Goal: Task Accomplishment & Management: Use online tool/utility

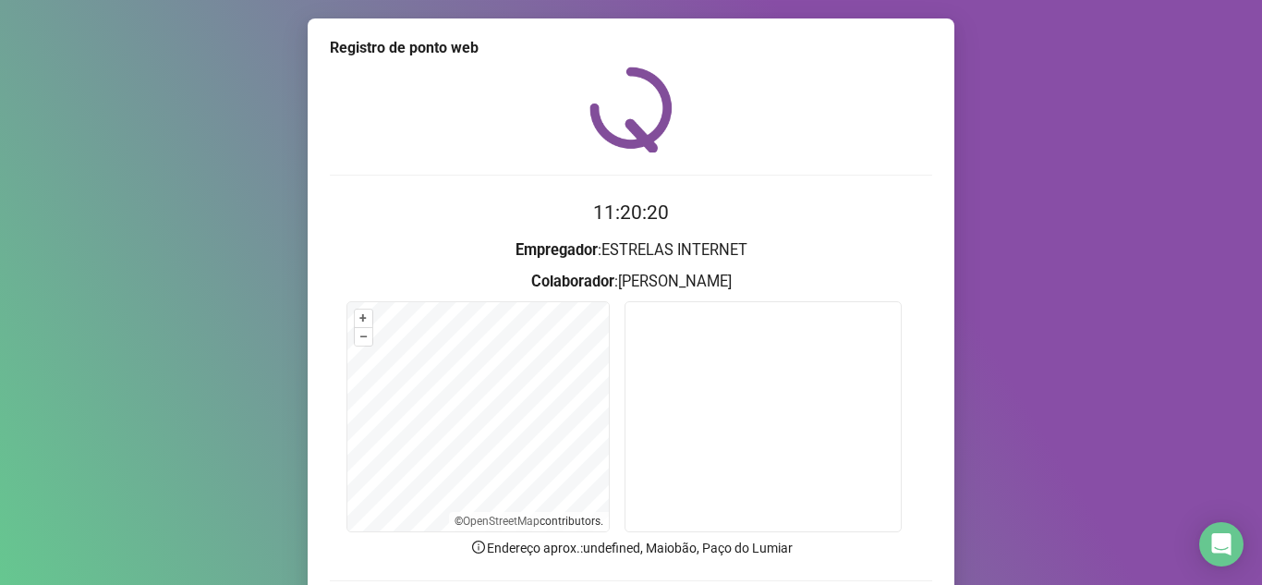
scroll to position [137, 0]
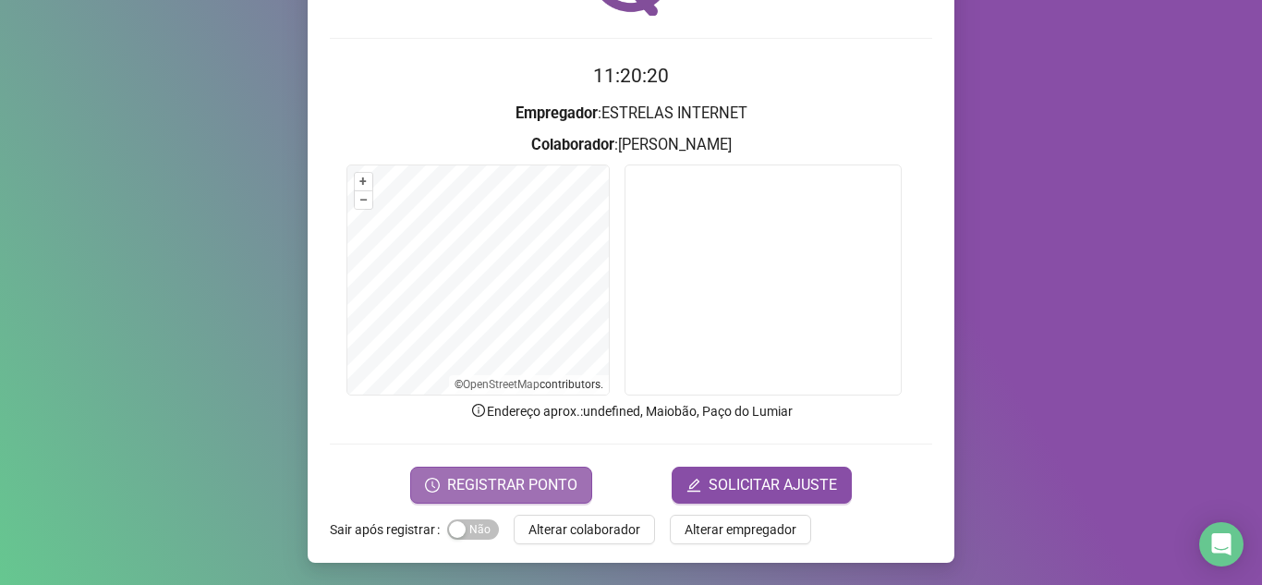
click at [541, 482] on span "REGISTRAR PONTO" at bounding box center [512, 485] width 130 height 22
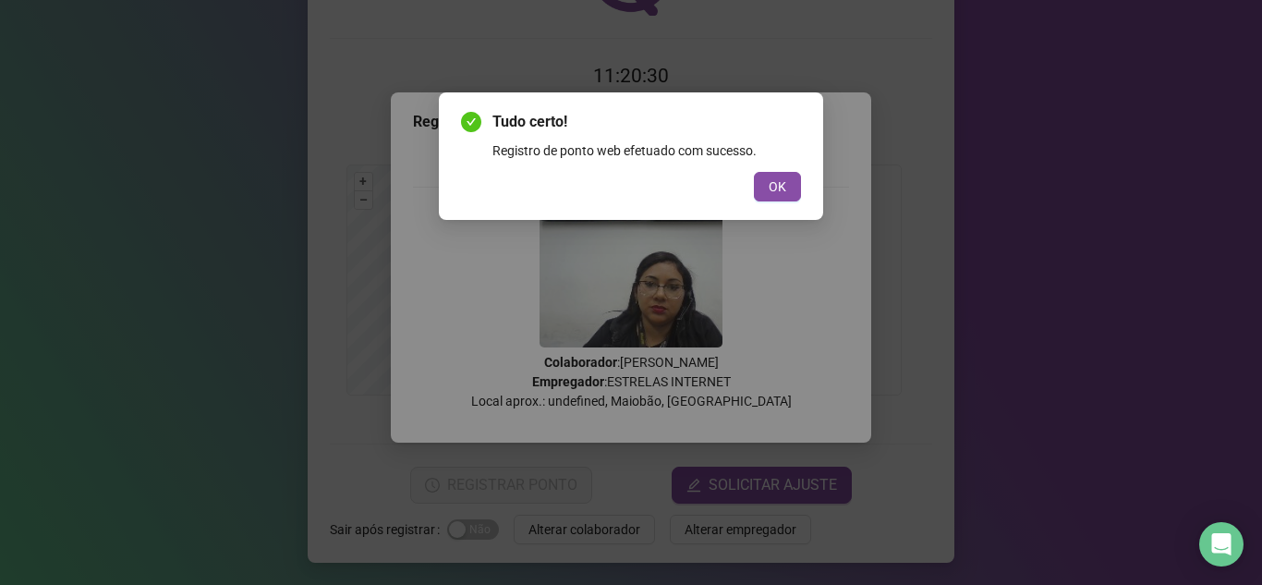
click at [1144, 91] on div "Tudo certo! Registro de ponto web efetuado com sucesso. OK" at bounding box center [631, 292] width 1262 height 585
click at [774, 187] on span "OK" at bounding box center [778, 186] width 18 height 20
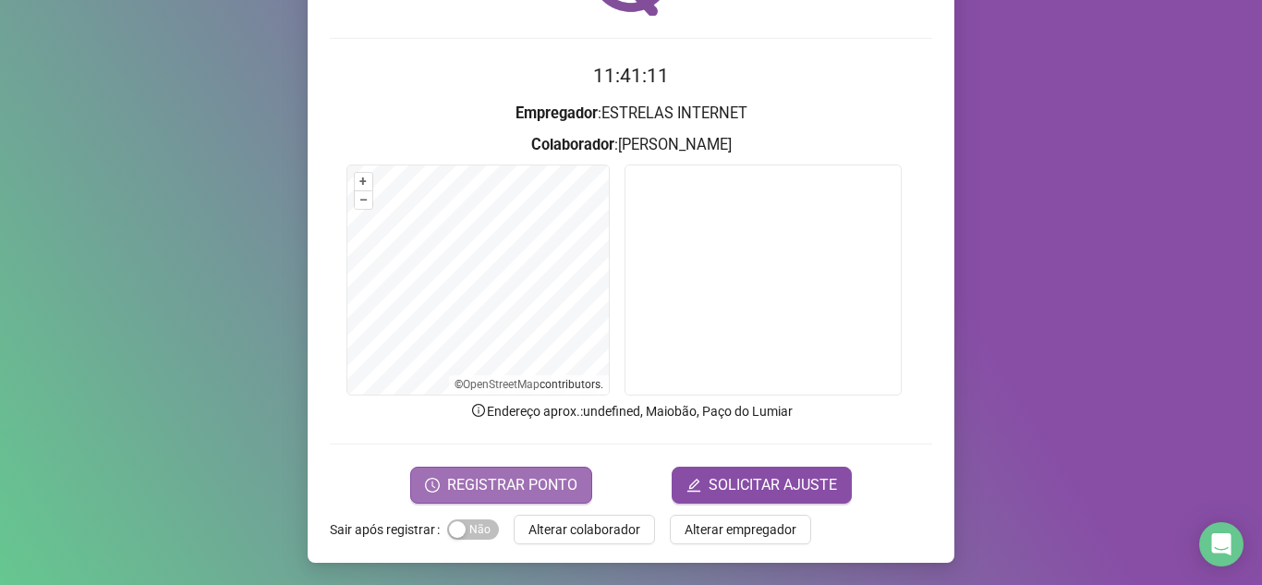
click at [529, 490] on span "REGISTRAR PONTO" at bounding box center [512, 485] width 130 height 22
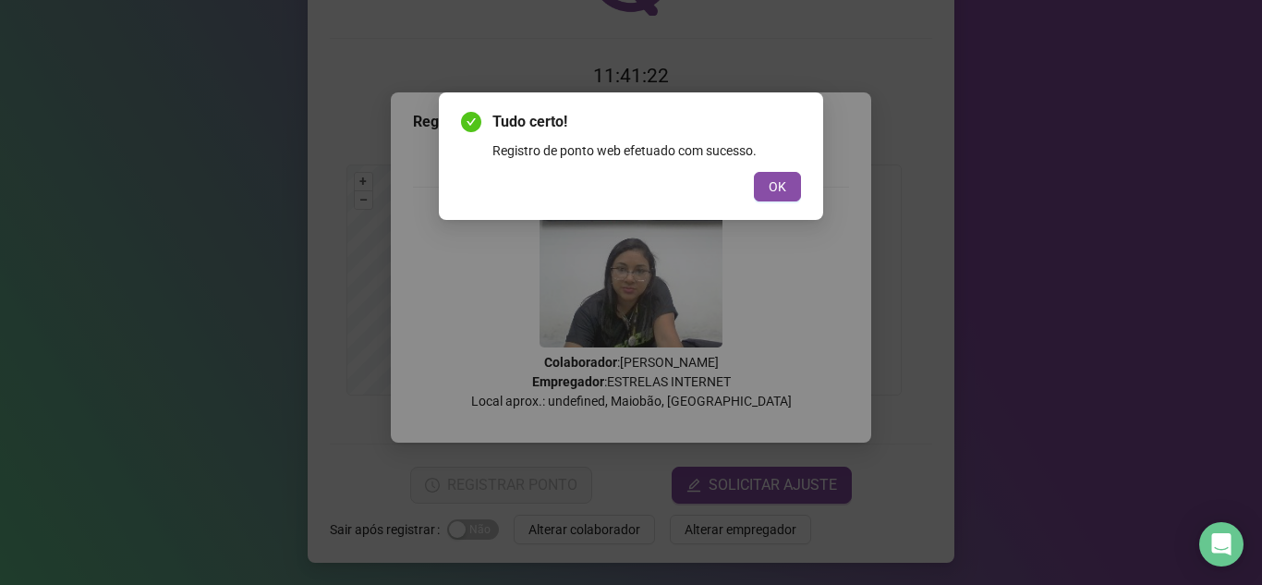
click at [1177, 128] on div "Tudo certo! Registro de ponto web efetuado com sucesso. OK" at bounding box center [631, 292] width 1262 height 585
click at [783, 188] on span "OK" at bounding box center [778, 186] width 18 height 20
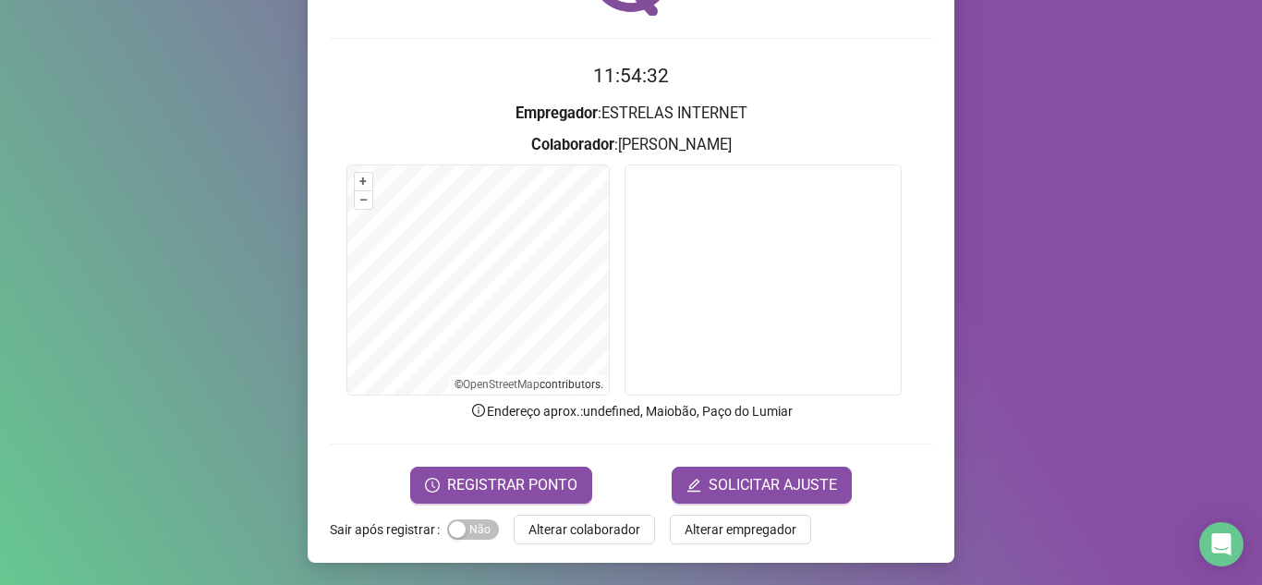
click at [1108, 285] on div "Registro [PERSON_NAME] web 11:54:32 Empregador : ESTRELAS INTERNET Colaborador …" at bounding box center [631, 292] width 1262 height 585
click at [517, 485] on span "REGISTRAR PONTO" at bounding box center [512, 485] width 130 height 22
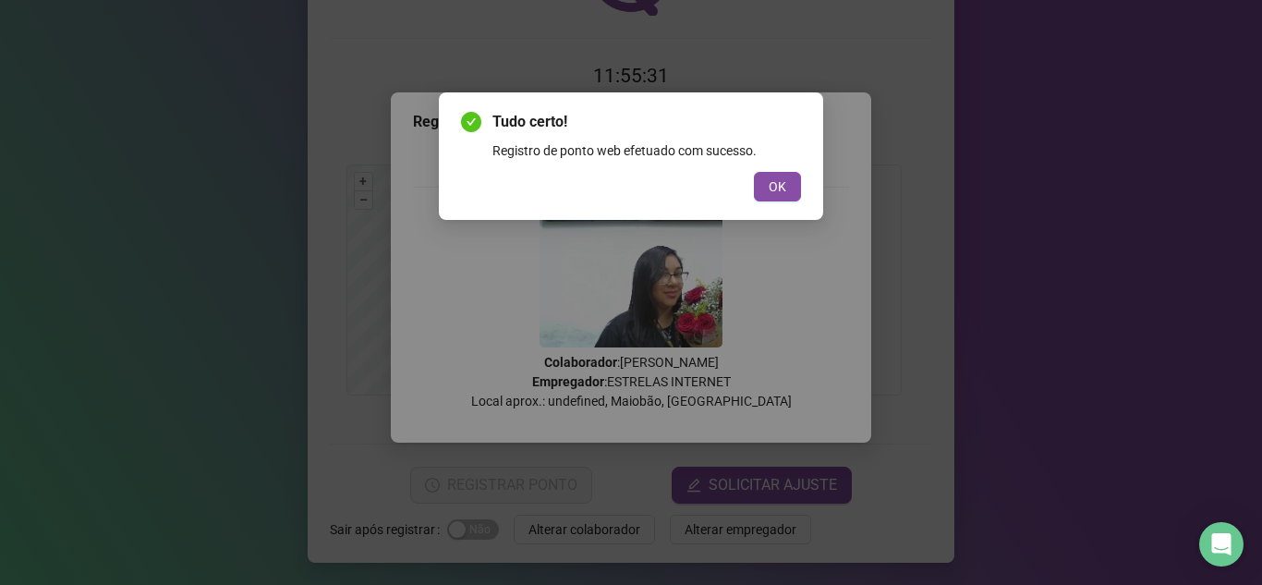
drag, startPoint x: 770, startPoint y: 173, endPoint x: 620, endPoint y: 217, distance: 156.1
click at [661, 213] on div "Tudo certo! Registro de ponto web efetuado com sucesso. OK" at bounding box center [631, 156] width 384 height 128
click at [784, 184] on span "OK" at bounding box center [778, 186] width 18 height 20
